Goal: Transaction & Acquisition: Purchase product/service

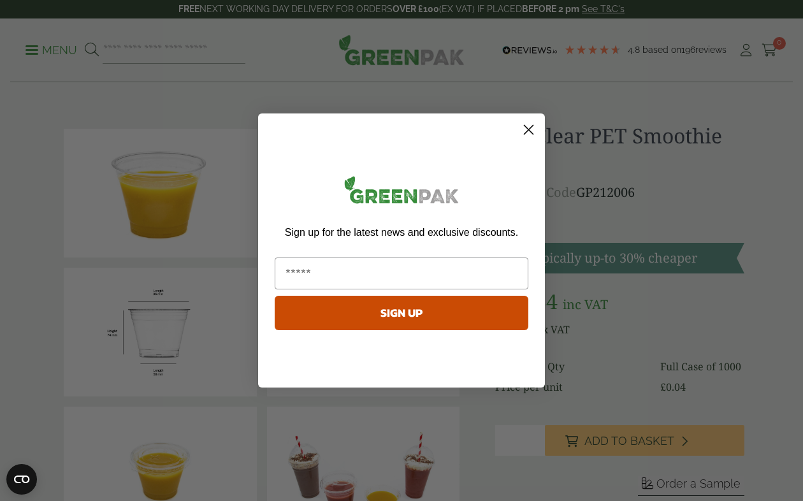
click at [525, 130] on circle "Close dialog" at bounding box center [528, 129] width 21 height 21
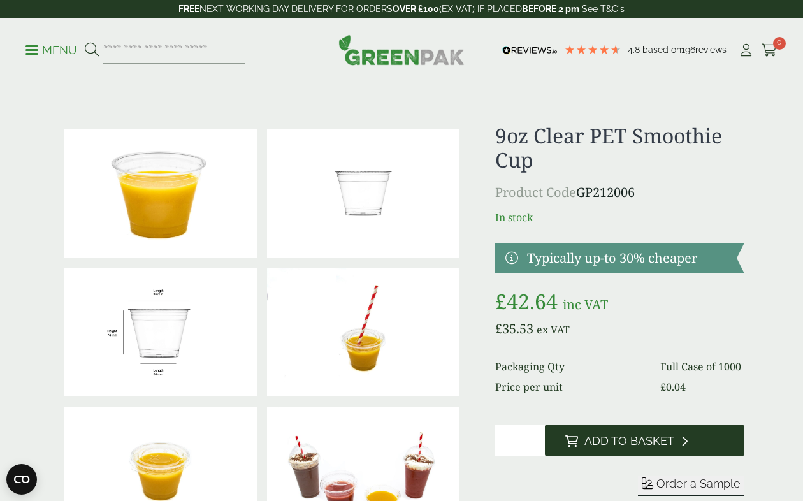
click at [636, 439] on span "Add to Basket" at bounding box center [629, 441] width 90 height 14
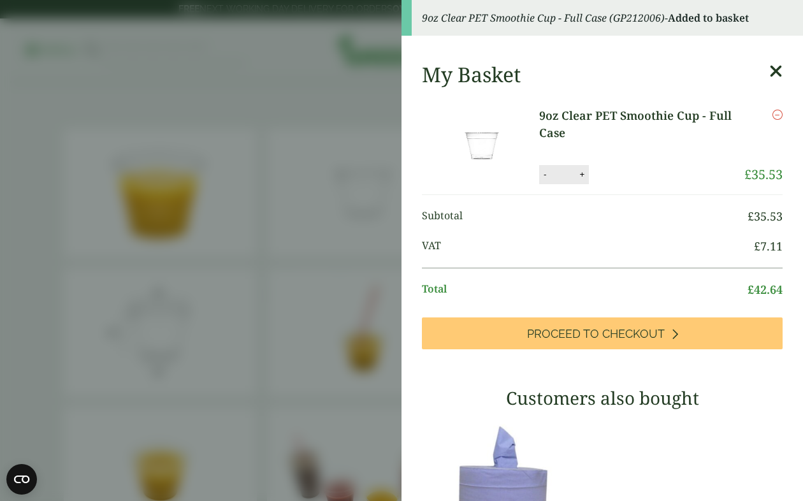
click at [774, 65] on icon at bounding box center [775, 71] width 13 height 18
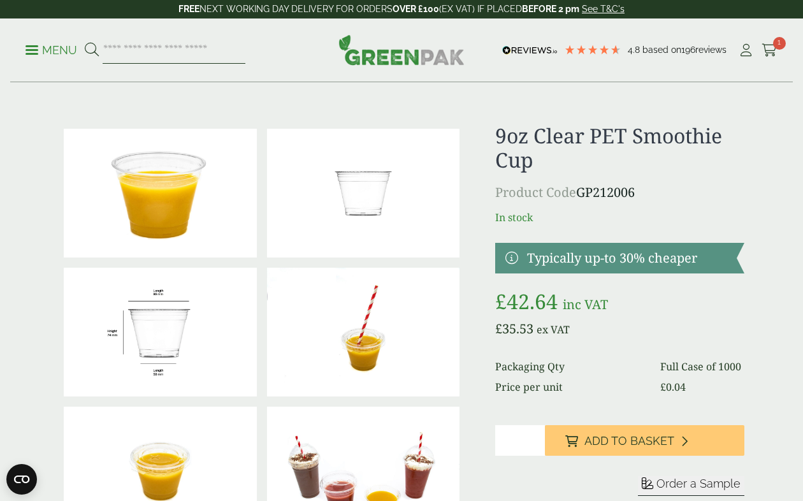
click at [167, 54] on input "search" at bounding box center [174, 50] width 143 height 27
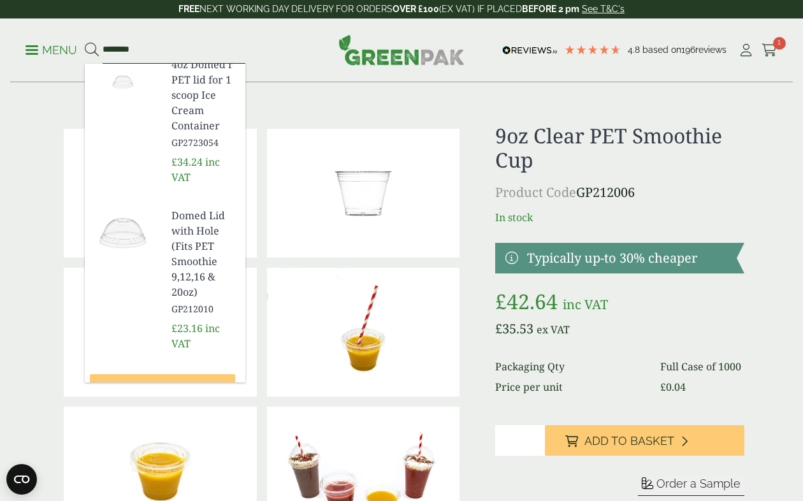
scroll to position [839, 0]
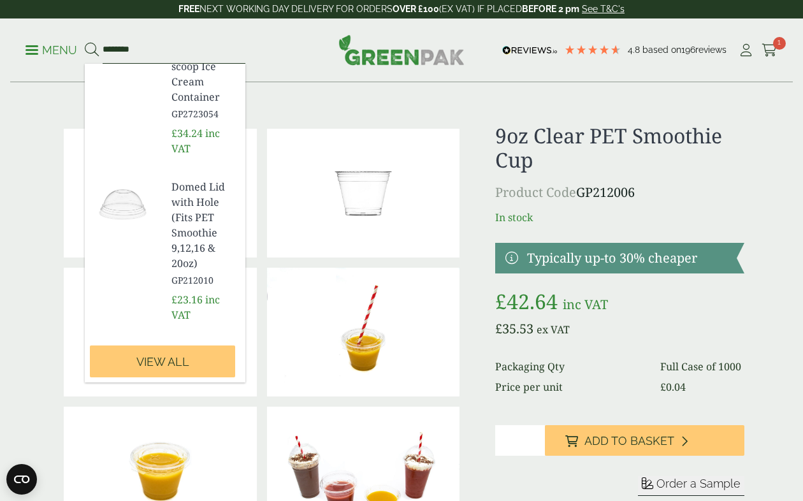
type input "********"
click at [197, 214] on span "Domed Lid with Hole (Fits PET Smoothie 9,12,16 & 20oz)" at bounding box center [203, 225] width 64 height 92
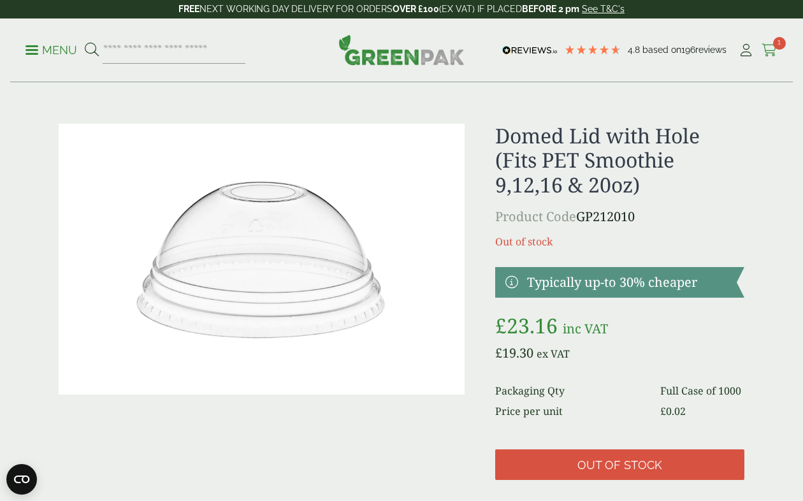
click at [776, 43] on span "1" at bounding box center [779, 43] width 13 height 13
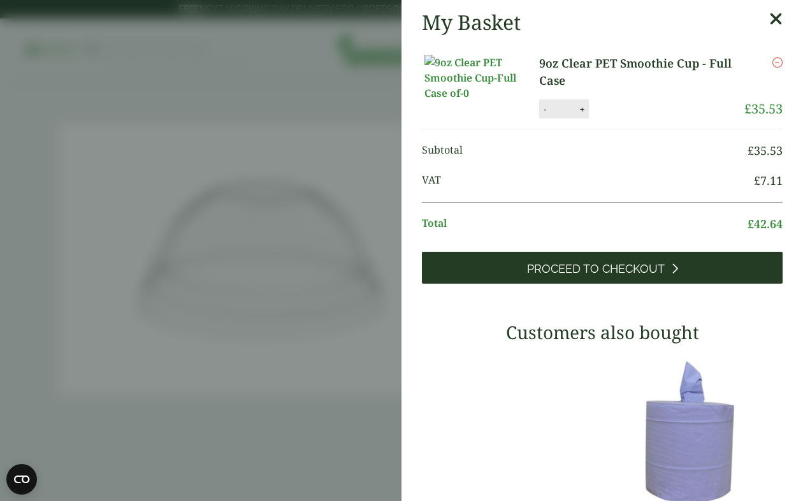
click at [583, 273] on link "Proceed to Checkout" at bounding box center [602, 268] width 360 height 32
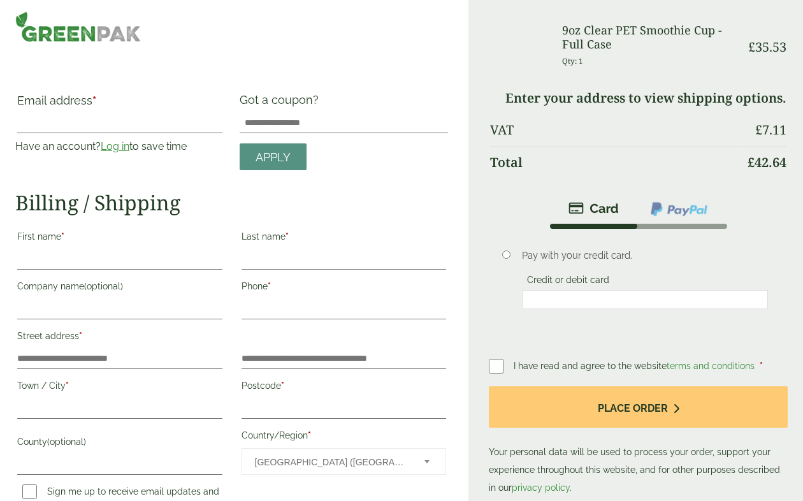
scroll to position [7, 0]
